Goal: Information Seeking & Learning: Learn about a topic

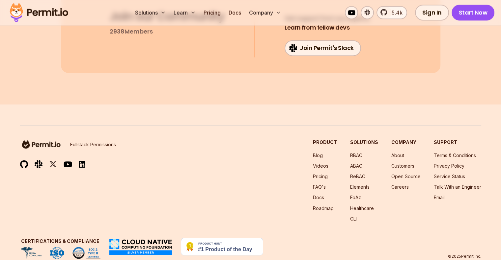
scroll to position [3566, 0]
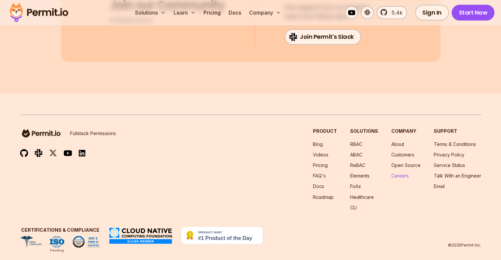
click at [391, 173] on link "Careers" at bounding box center [399, 176] width 17 height 6
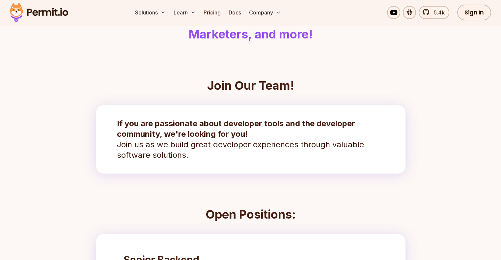
scroll to position [68, 0]
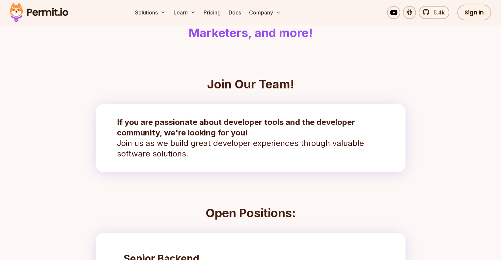
click at [173, 125] on strong "If you are passionate about developer tools and the developer community, we're …" at bounding box center [236, 128] width 238 height 20
